Goal: Register for event/course

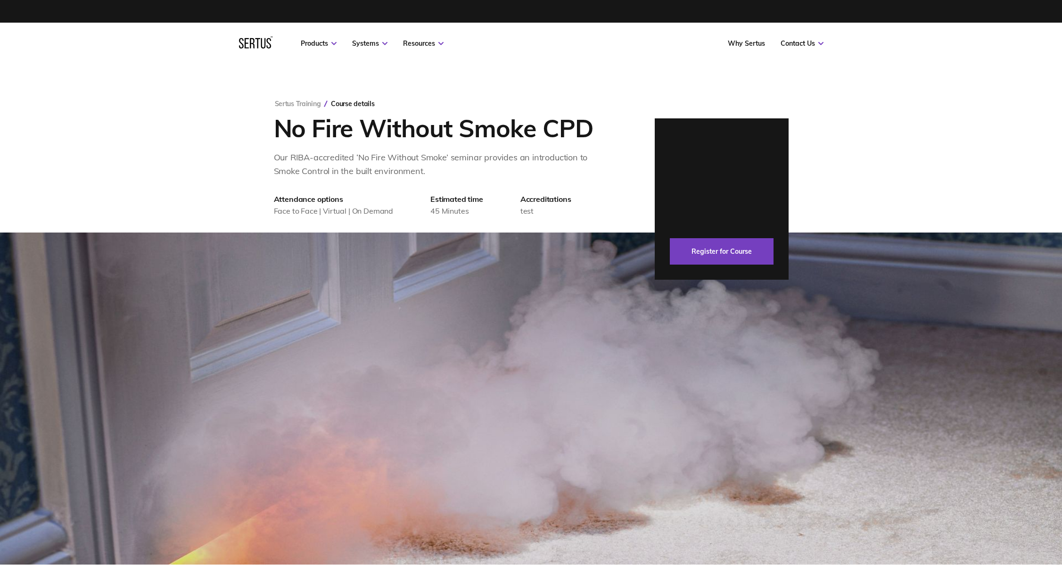
click at [744, 173] on div at bounding box center [722, 186] width 104 height 90
click at [698, 138] on div "Register for Course" at bounding box center [722, 198] width 134 height 161
click at [290, 104] on link "Sertus Training" at bounding box center [298, 103] width 46 height 8
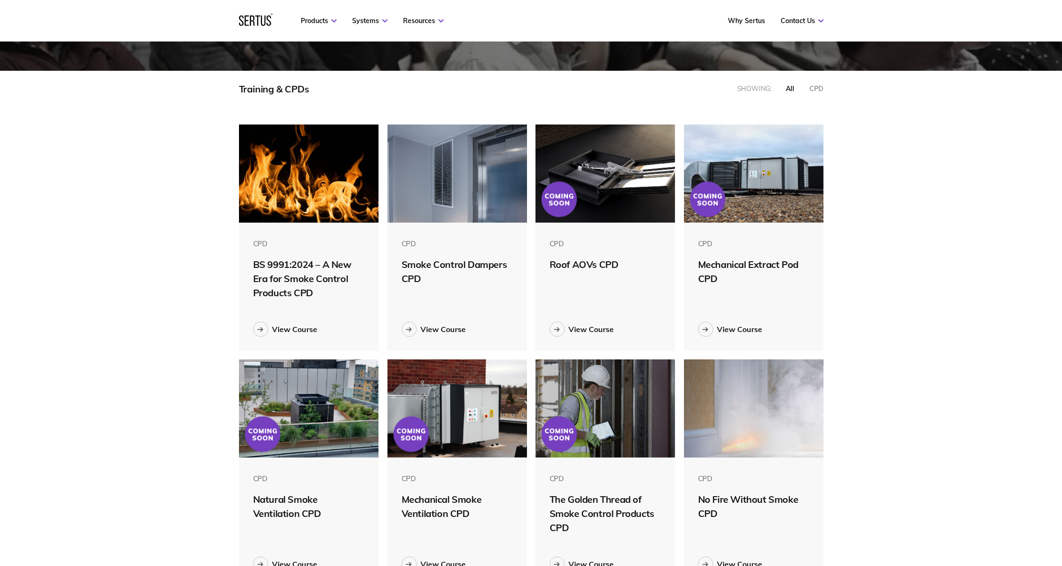
scroll to position [142, 0]
